Goal: Find specific page/section: Find specific page/section

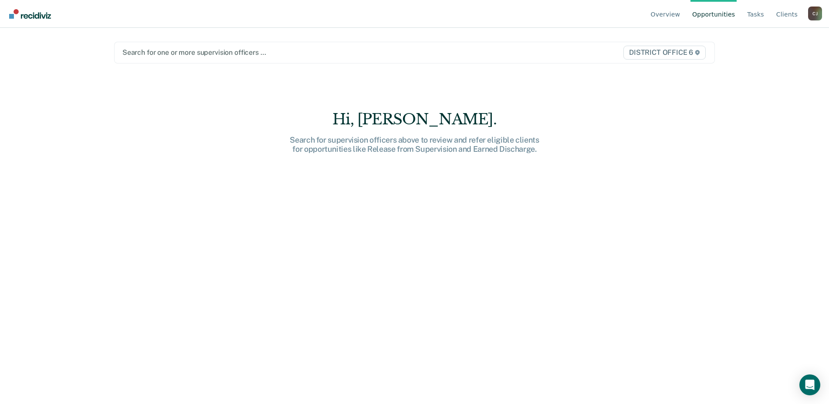
click at [713, 12] on link "Opportunities" at bounding box center [713, 14] width 46 height 28
click at [674, 15] on link "Overview" at bounding box center [665, 14] width 33 height 28
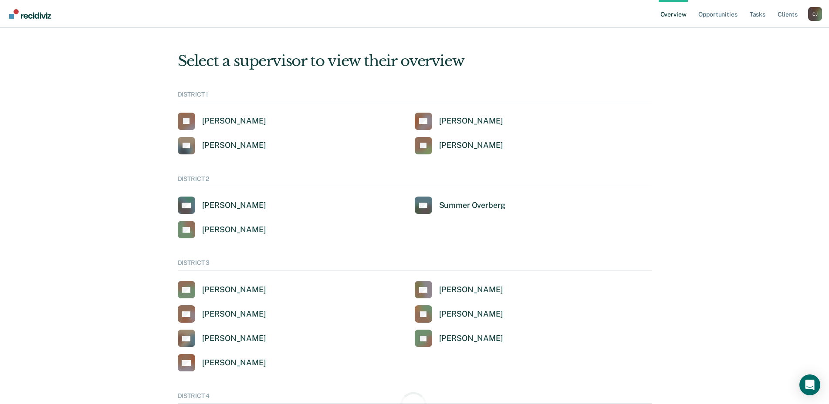
click at [822, 13] on div "Overview Opportunities Tasks Client s [PERSON_NAME] Profile How it works Go to …" at bounding box center [414, 14] width 829 height 28
click at [815, 12] on div "[PERSON_NAME]" at bounding box center [815, 14] width 14 height 14
click at [766, 67] on link "Go to Operations" at bounding box center [779, 67] width 56 height 7
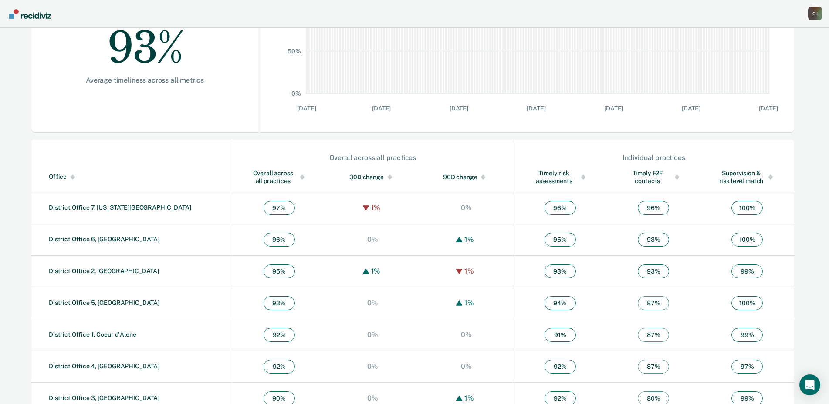
scroll to position [202, 0]
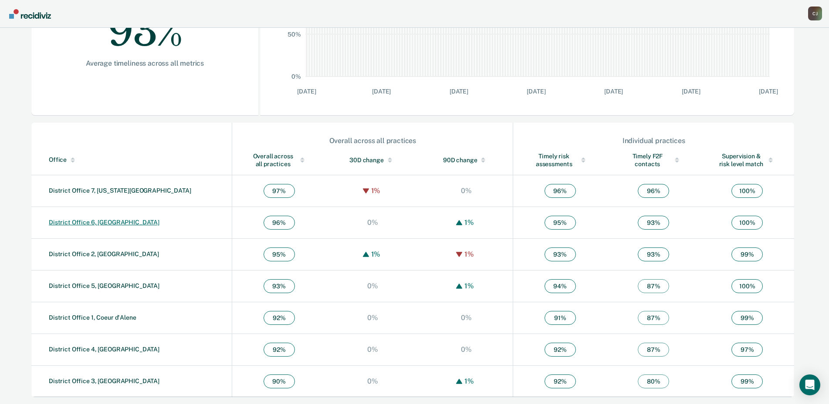
click at [102, 223] on link "District Office 6, [GEOGRAPHIC_DATA]" at bounding box center [104, 222] width 111 height 7
